Goal: Task Accomplishment & Management: Use online tool/utility

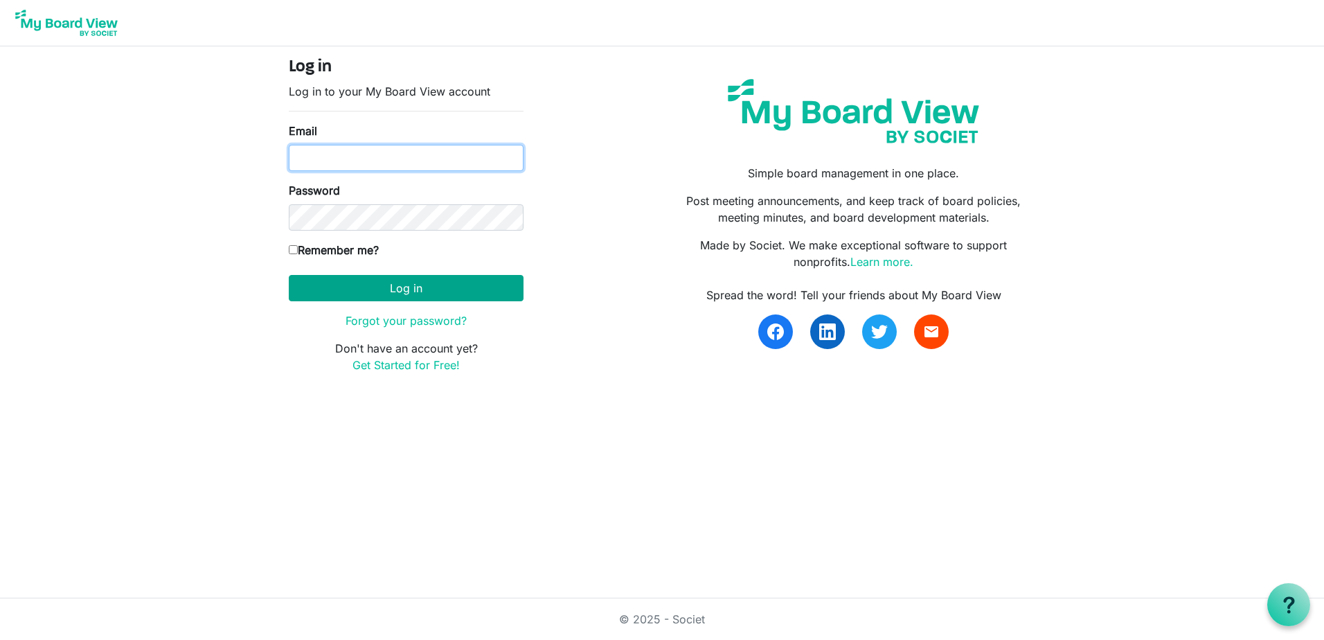
type input "[PERSON_NAME][EMAIL_ADDRESS][DOMAIN_NAME]"
click at [460, 301] on button "Log in" at bounding box center [406, 288] width 235 height 26
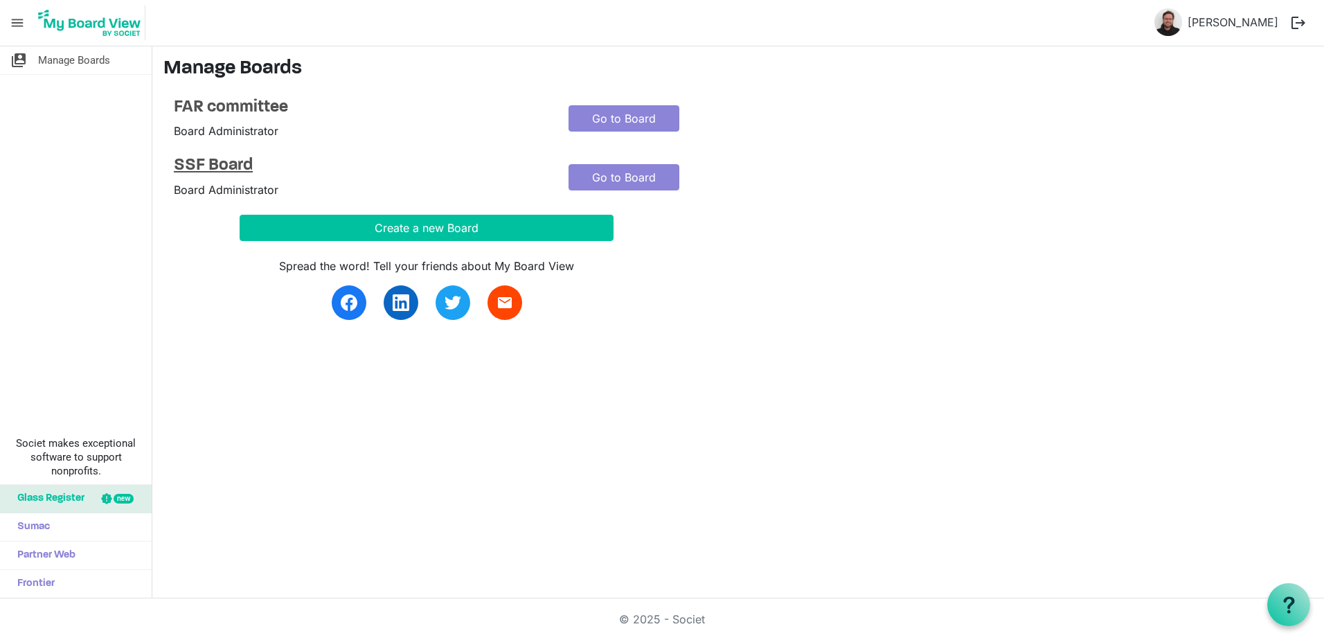
click at [258, 164] on h4 "SSF Board" at bounding box center [361, 166] width 374 height 20
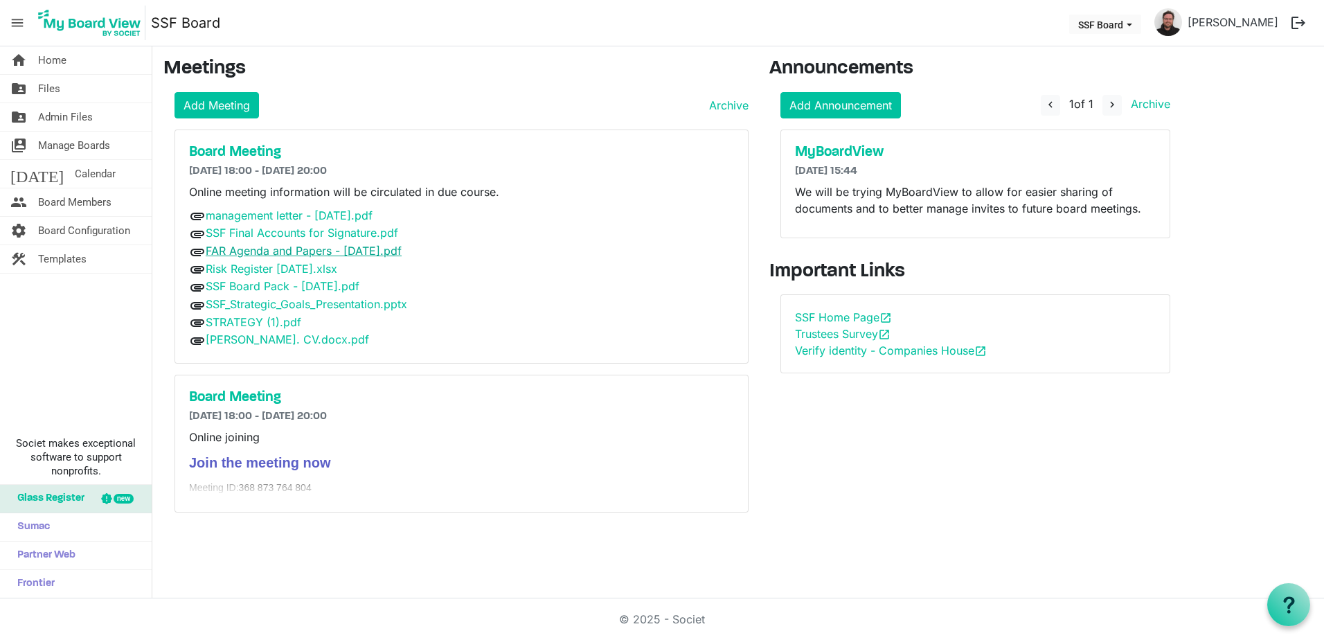
click at [311, 254] on link "FAR Agenda and Papers - 30.09.25.pdf" at bounding box center [304, 251] width 196 height 14
